Goal: Communication & Community: Answer question/provide support

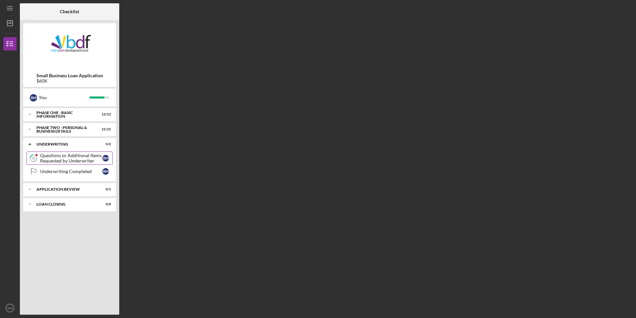
click at [74, 160] on div "Questions or Additional Items Requested by Underwriter" at bounding box center [71, 158] width 62 height 11
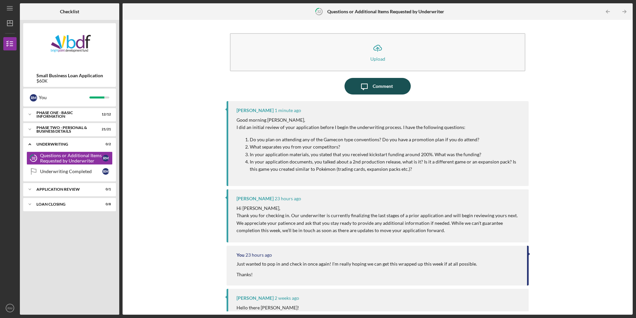
click at [374, 85] on div "Comment" at bounding box center [383, 86] width 20 height 17
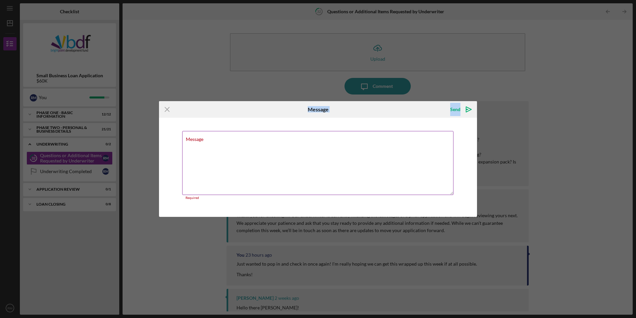
drag, startPoint x: 264, startPoint y: 113, endPoint x: 303, endPoint y: 131, distance: 42.5
click at [303, 131] on form "Icon/Menu Close Message Send Icon/icon-invite-send Message Required Cancel Send…" at bounding box center [318, 159] width 318 height 116
click at [170, 111] on icon "Icon/Menu Close" at bounding box center [167, 109] width 17 height 17
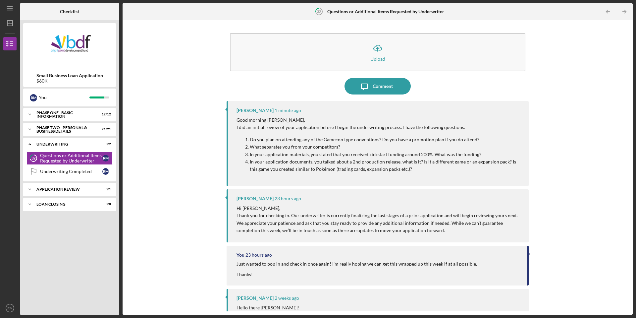
drag, startPoint x: 406, startPoint y: 168, endPoint x: 226, endPoint y: 120, distance: 186.6
click at [227, 120] on div "[PERSON_NAME] 1 minute ago Good morning [PERSON_NAME], I did an initial review …" at bounding box center [378, 143] width 302 height 85
copy div "Good morning [PERSON_NAME], I did an initial review of your application before …"
click at [378, 85] on div "Comment" at bounding box center [383, 86] width 20 height 17
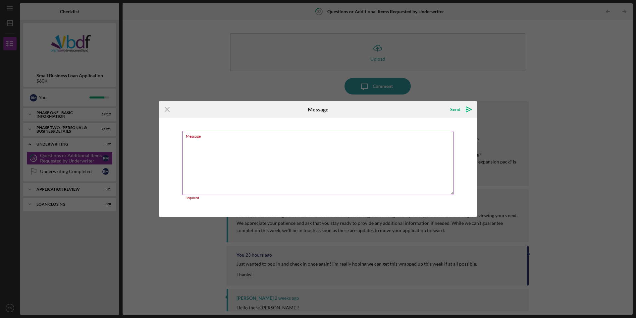
click at [200, 154] on textarea "Message" at bounding box center [317, 163] width 271 height 64
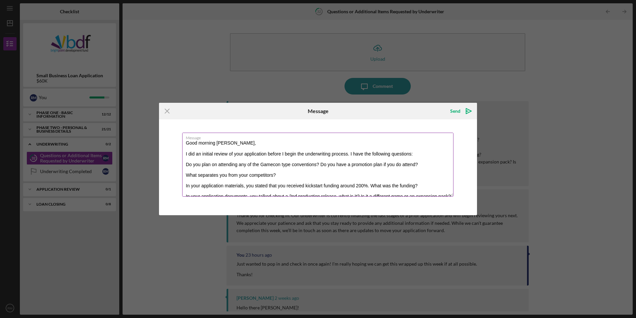
click at [227, 144] on textarea "Good morning [PERSON_NAME], I did an initial review of your application before …" at bounding box center [317, 164] width 271 height 64
drag, startPoint x: 411, startPoint y: 153, endPoint x: 185, endPoint y: 156, distance: 225.9
click at [185, 156] on textarea "Good morning [PERSON_NAME], I did an initial review of your application before …" at bounding box center [317, 164] width 271 height 64
click at [420, 164] on textarea "Good morning [PERSON_NAME], Please see the following answers in response to you…" at bounding box center [317, 164] width 271 height 64
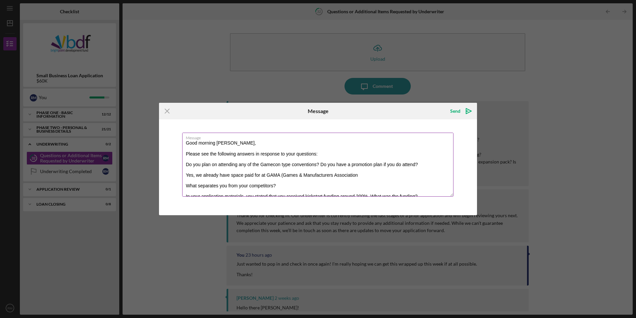
click at [370, 176] on textarea "Good morning [PERSON_NAME], Please see the following answers in response to you…" at bounding box center [317, 164] width 271 height 64
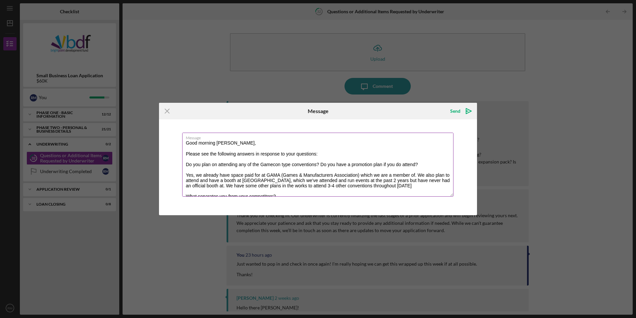
click at [399, 189] on textarea "Good morning [PERSON_NAME], Please see the following answers in response to you…" at bounding box center [317, 164] width 271 height 64
click at [399, 186] on textarea "Good morning [PERSON_NAME], Please see the following answers in response to you…" at bounding box center [317, 164] width 271 height 64
click at [296, 192] on textarea "Good morning [PERSON_NAME], Please see the following answers in response to you…" at bounding box center [317, 164] width 271 height 64
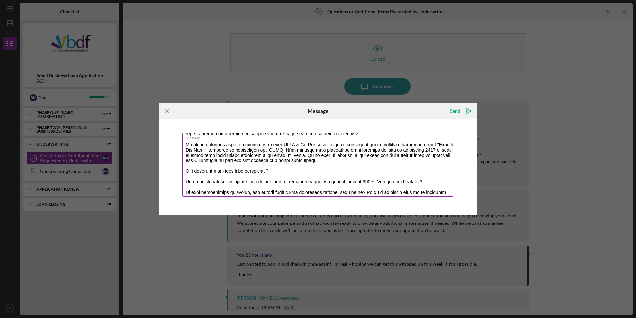
scroll to position [64, 0]
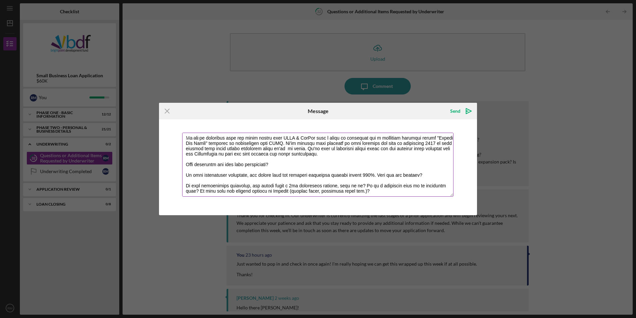
click at [281, 164] on textarea "Message" at bounding box center [317, 164] width 271 height 64
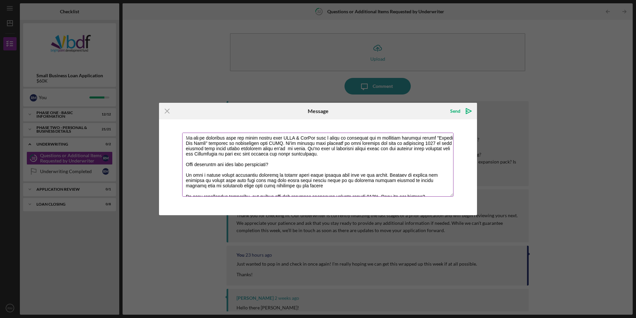
click at [299, 186] on textarea "Message" at bounding box center [317, 164] width 271 height 64
click at [401, 191] on textarea "Message" at bounding box center [317, 164] width 271 height 64
click at [431, 190] on textarea "Message" at bounding box center [317, 164] width 271 height 64
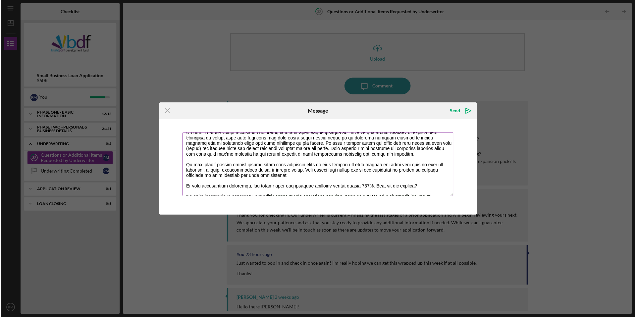
scroll to position [117, 0]
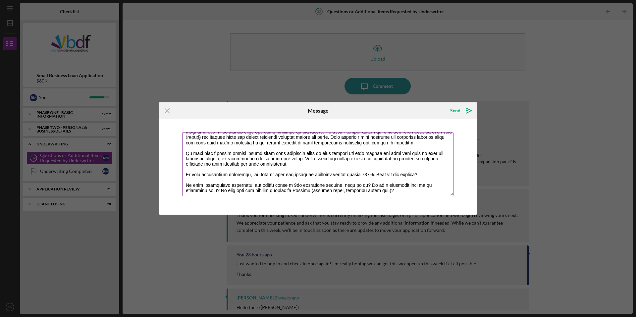
click at [422, 174] on textarea "Message" at bounding box center [317, 164] width 271 height 64
click at [266, 184] on textarea "Message" at bounding box center [317, 164] width 271 height 64
click at [286, 185] on textarea "Message" at bounding box center [317, 164] width 271 height 64
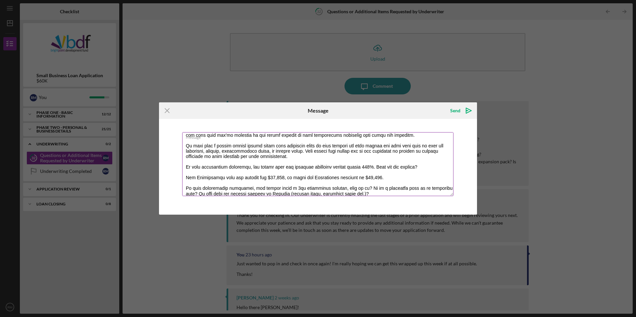
scroll to position [128, 0]
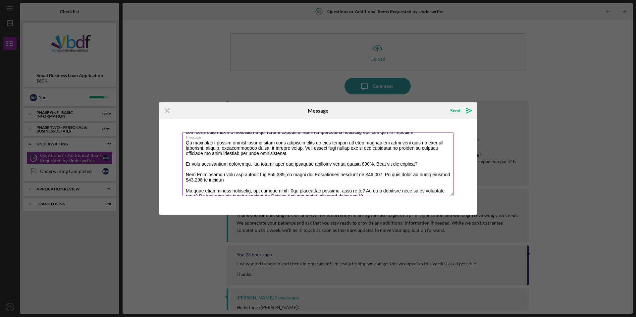
click at [191, 178] on textarea "Message" at bounding box center [317, 164] width 271 height 64
click at [241, 182] on textarea "Message" at bounding box center [317, 164] width 271 height 64
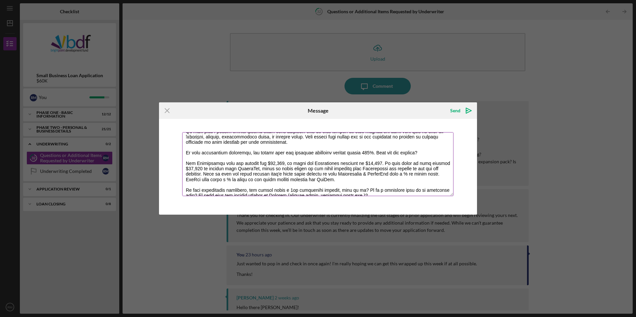
scroll to position [144, 0]
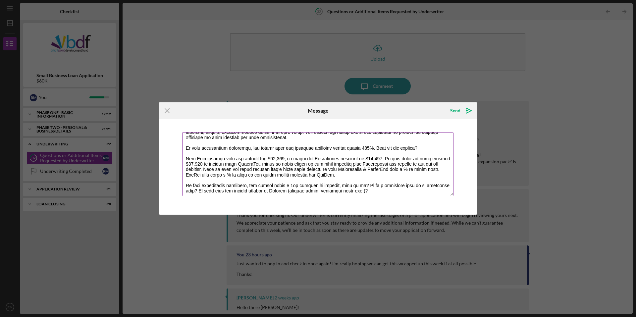
click at [381, 191] on textarea "Message" at bounding box center [317, 164] width 271 height 64
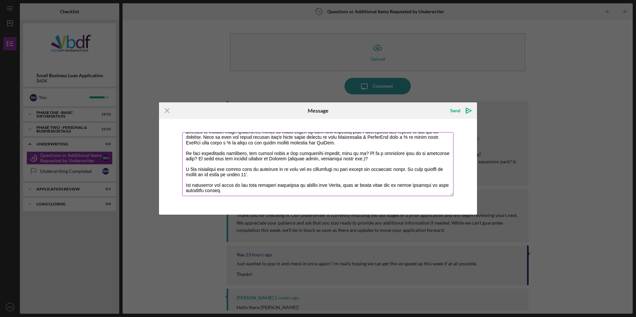
scroll to position [184, 0]
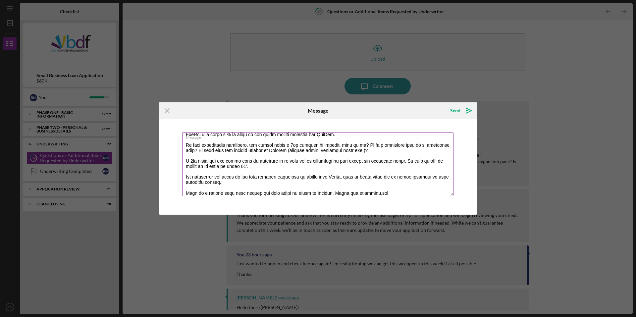
click at [337, 192] on textarea "Message" at bounding box center [317, 164] width 271 height 64
click at [369, 191] on textarea "Message" at bounding box center [317, 164] width 271 height 64
click at [407, 192] on textarea "Message" at bounding box center [317, 164] width 271 height 64
click at [409, 192] on textarea "Message" at bounding box center [317, 164] width 271 height 64
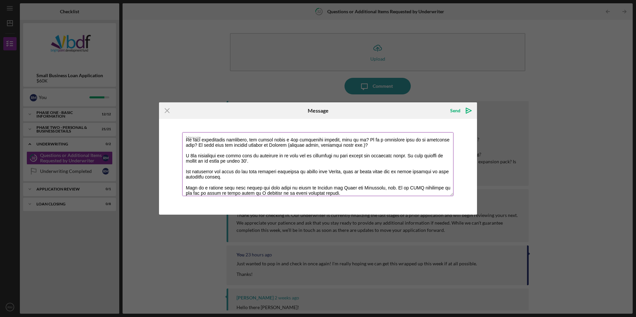
click at [188, 188] on textarea "Message" at bounding box center [317, 164] width 271 height 64
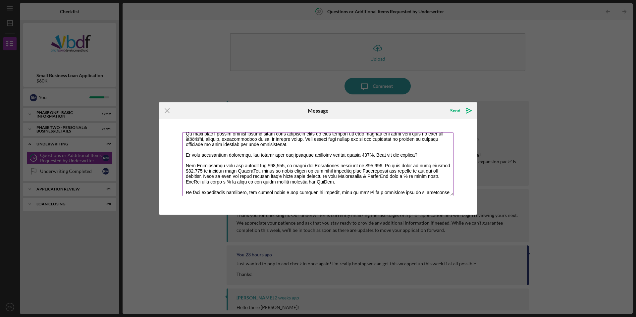
scroll to position [123, 0]
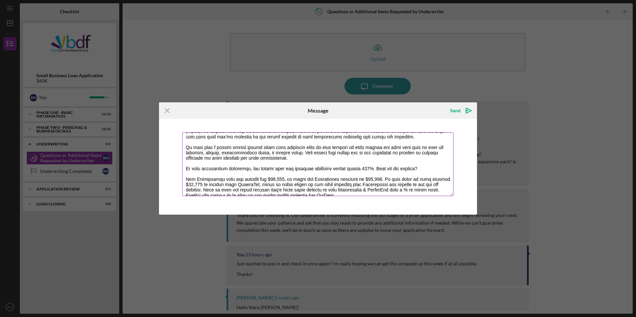
click at [185, 168] on textarea "Message" at bounding box center [317, 164] width 271 height 64
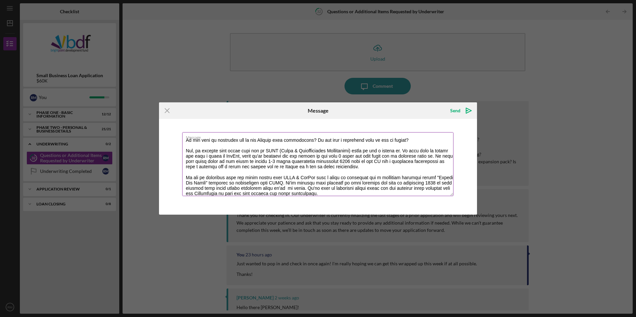
scroll to position [0, 0]
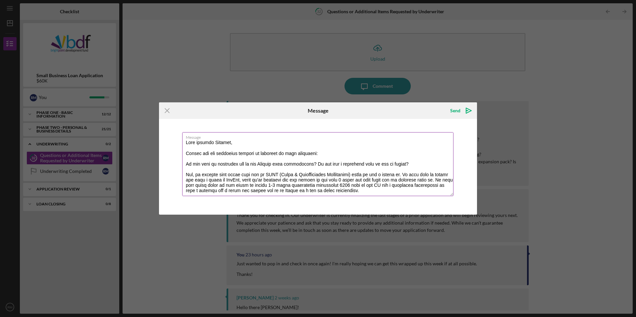
click at [185, 164] on textarea "Message" at bounding box center [317, 164] width 271 height 64
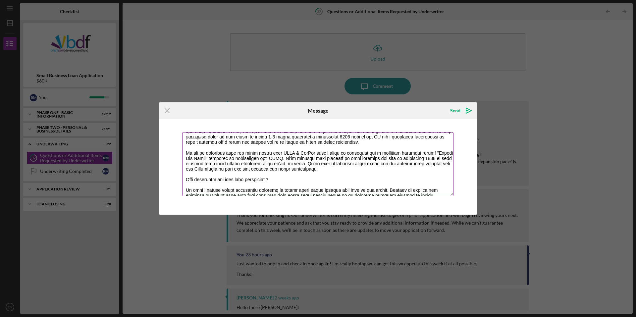
scroll to position [66, 0]
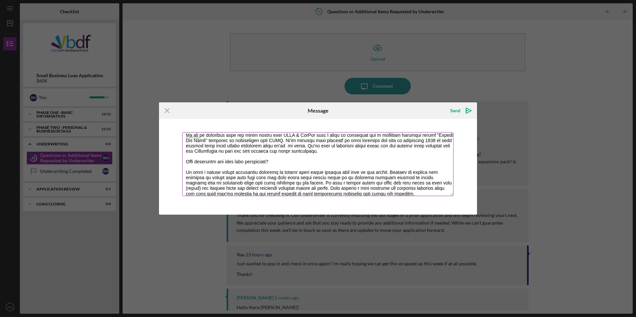
click at [186, 162] on textarea "Message" at bounding box center [317, 164] width 271 height 64
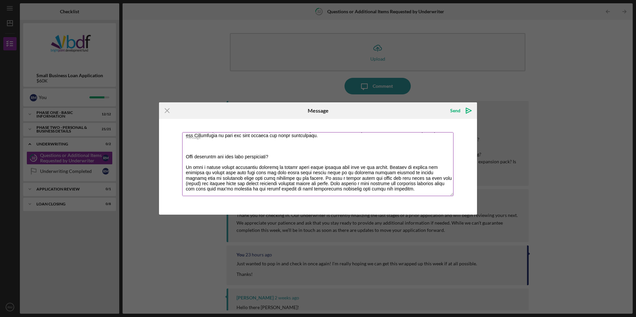
scroll to position [99, 0]
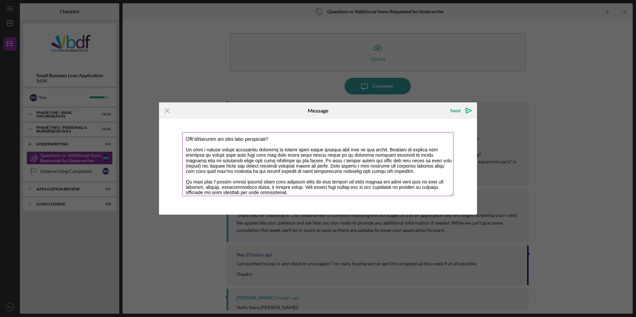
drag, startPoint x: 233, startPoint y: 183, endPoint x: 218, endPoint y: 183, distance: 14.6
click at [218, 183] on textarea "Message" at bounding box center [317, 164] width 271 height 64
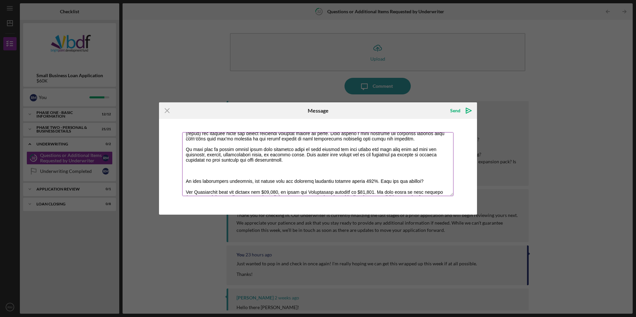
scroll to position [132, 0]
click at [295, 160] on textarea "Message" at bounding box center [317, 164] width 271 height 64
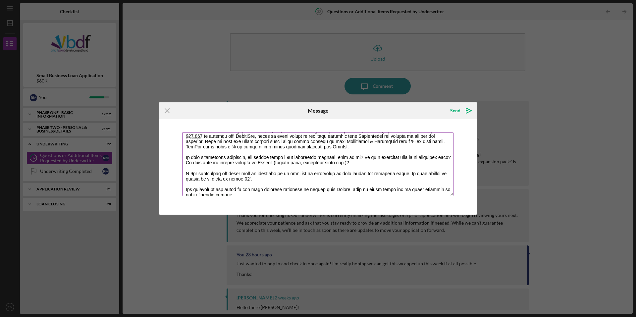
scroll to position [199, 0]
click at [186, 157] on textarea "Message" at bounding box center [317, 164] width 271 height 64
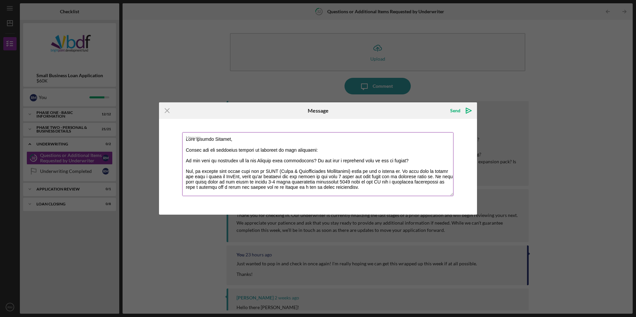
scroll to position [0, 0]
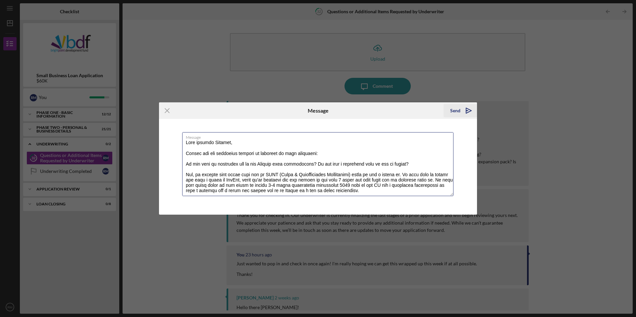
type textarea "Good morning [PERSON_NAME], Please see the following answers in response to you…"
click at [453, 111] on div "Send" at bounding box center [455, 110] width 10 height 13
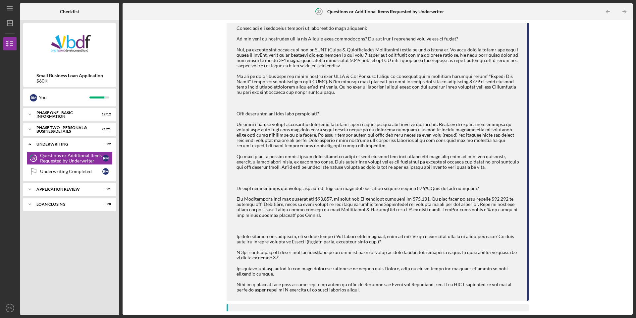
scroll to position [99, 0]
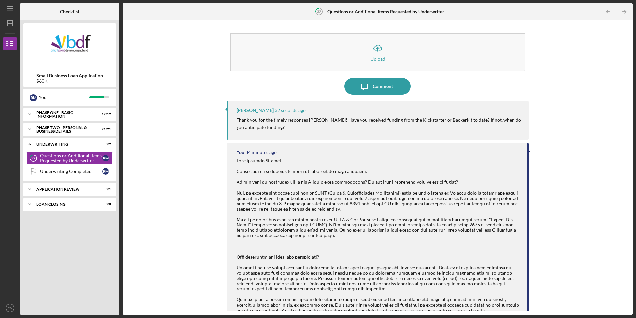
click at [443, 130] on p "Thank you for the timely responses [PERSON_NAME]! Have you received funding fro…" at bounding box center [379, 123] width 286 height 15
click at [440, 130] on p "Thank you for the timely responses [PERSON_NAME]! Have you received funding fro…" at bounding box center [379, 123] width 286 height 15
click at [383, 87] on div "Comment" at bounding box center [383, 86] width 20 height 17
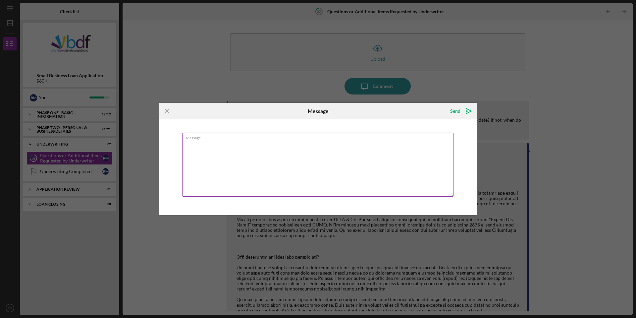
click at [231, 153] on textarea "Message" at bounding box center [317, 164] width 271 height 64
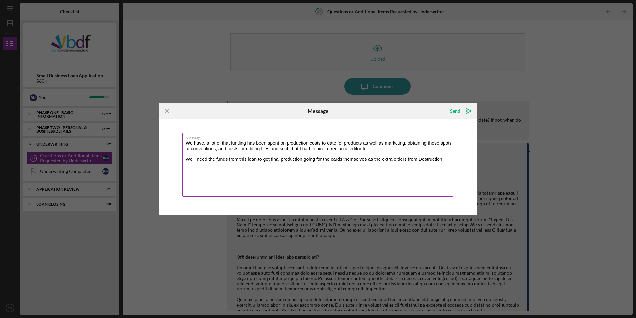
drag, startPoint x: 424, startPoint y: 159, endPoint x: 452, endPoint y: 158, distance: 28.2
click at [452, 158] on textarea "We have, a lot of that funding has been spent on production costs to date for p…" at bounding box center [317, 164] width 271 height 64
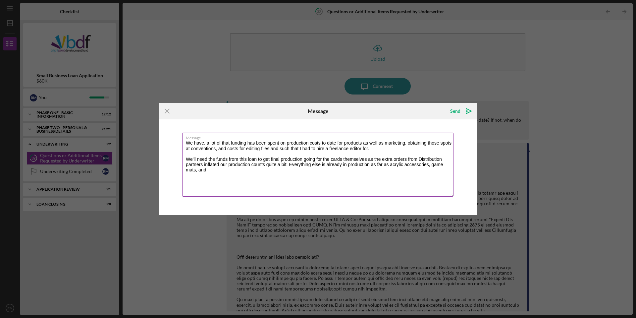
click at [229, 174] on textarea "We have, a lot of that funding has been spent on production costs to date for p…" at bounding box center [317, 164] width 271 height 64
click at [222, 143] on textarea "We have, a lot of that funding has been spent on production costs to date for p…" at bounding box center [317, 164] width 271 height 64
click at [266, 169] on textarea "We have, part of that funding has been spent on production costs to date for pr…" at bounding box center [317, 164] width 271 height 64
type textarea "We have, part of that funding has been spent on production costs to date for pr…"
click at [458, 112] on div "Send" at bounding box center [455, 110] width 10 height 13
